Goal: Find specific page/section: Find specific page/section

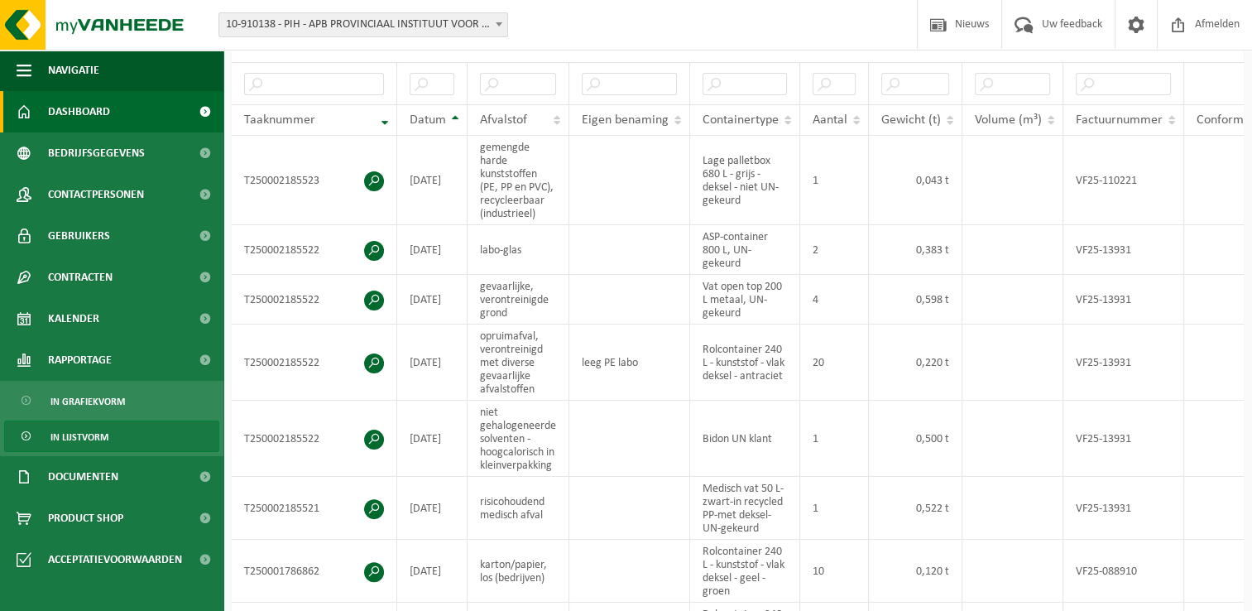
click at [154, 107] on link "Dashboard" at bounding box center [111, 111] width 223 height 41
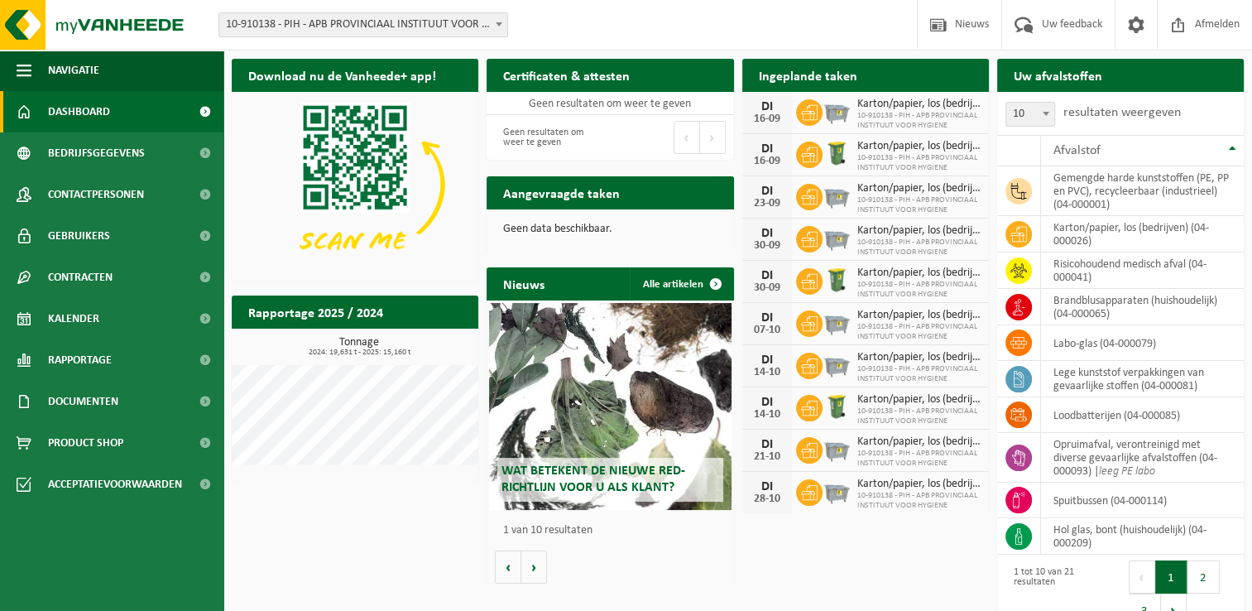
click at [401, 522] on div "Download nu de Vanheede+ app! Verberg Certificaten & attesten Bekijk uw certifi…" at bounding box center [738, 344] width 1020 height 588
drag, startPoint x: 358, startPoint y: 589, endPoint x: 354, endPoint y: 579, distance: 11.3
click at [358, 589] on div "Download nu de Vanheede+ app! Verberg Certificaten & attesten Bekijk uw certifi…" at bounding box center [738, 344] width 1020 height 588
click at [381, 515] on div "Download nu de Vanheede+ app! Verberg Certificaten & attesten Bekijk uw certifi…" at bounding box center [738, 344] width 1020 height 588
